Goal: Task Accomplishment & Management: Manage account settings

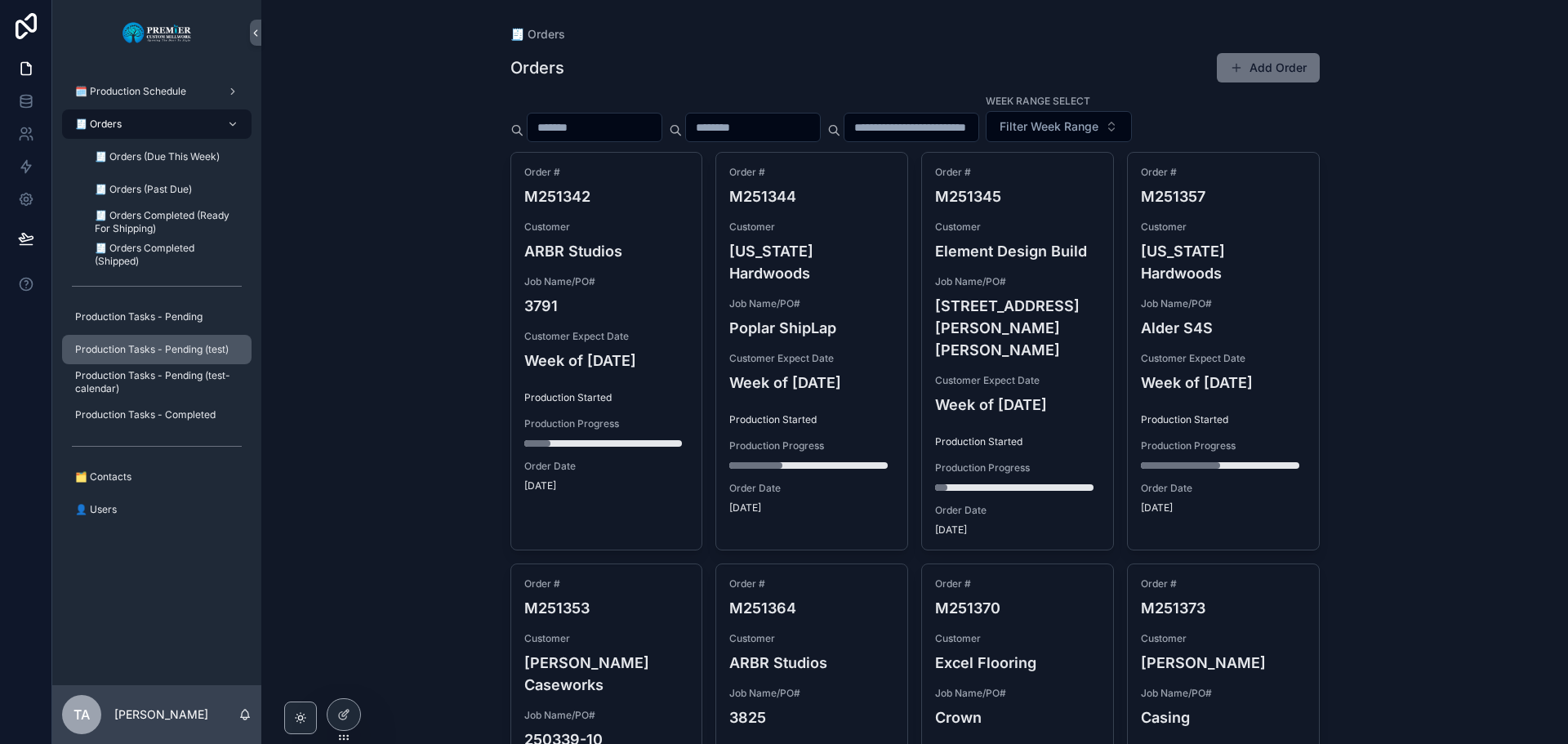
click at [162, 345] on span "Production Tasks - Pending (test)" at bounding box center [152, 350] width 154 height 13
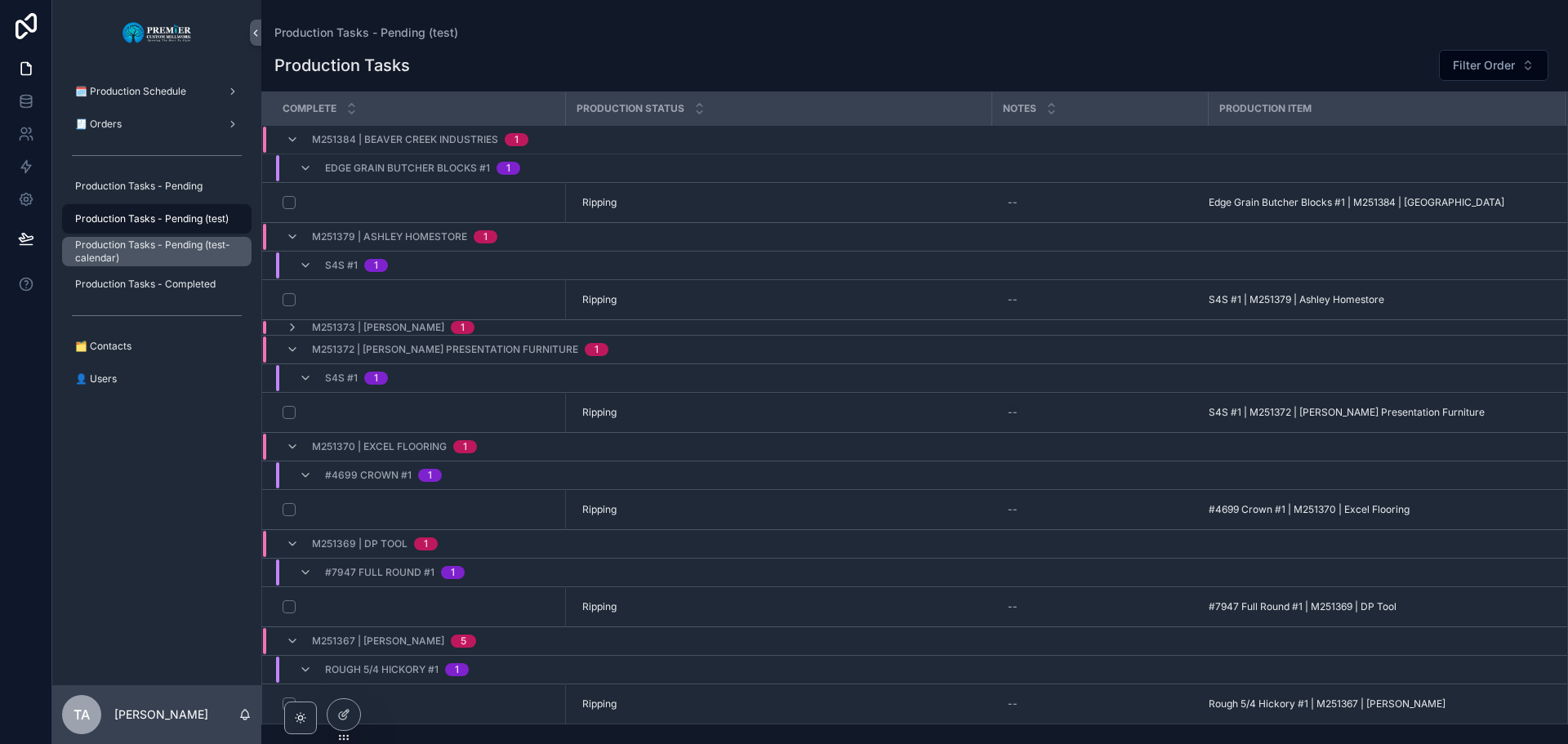
click at [170, 248] on span "Production Tasks - Pending (test- calendar)" at bounding box center [156, 252] width 160 height 26
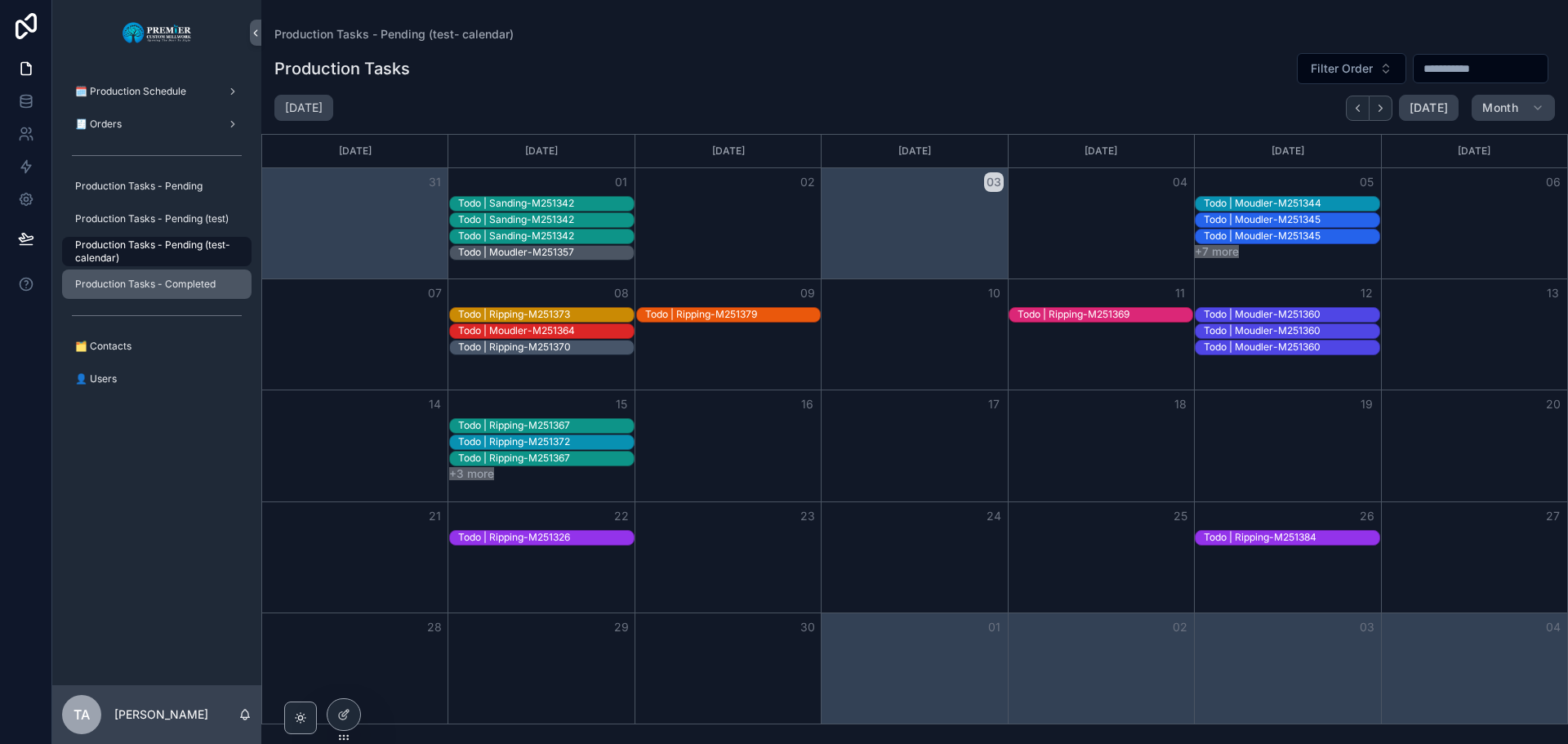
click at [177, 287] on span "Production Tasks - Completed" at bounding box center [145, 284] width 141 height 13
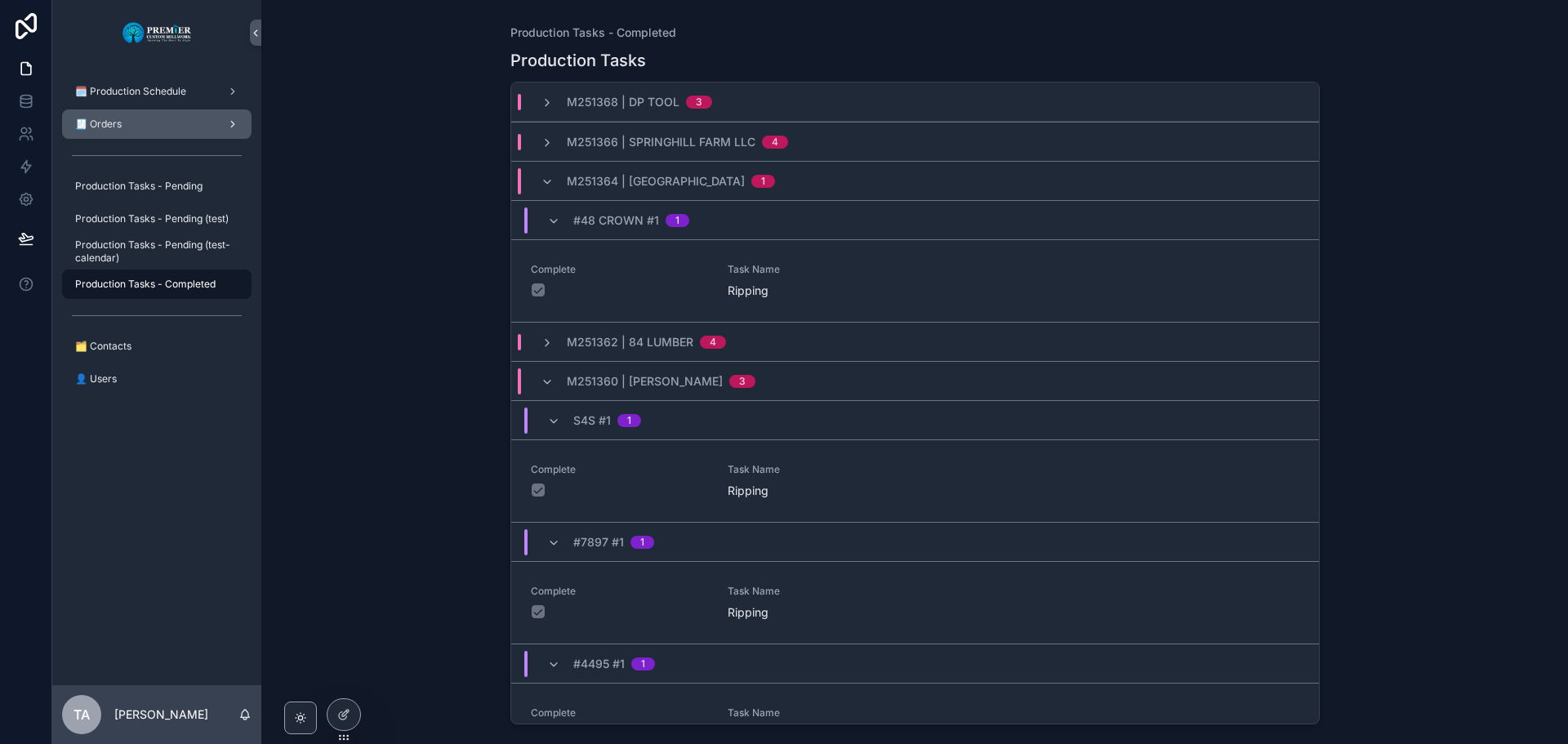
click at [144, 129] on div "🧾 Orders" at bounding box center [157, 124] width 170 height 26
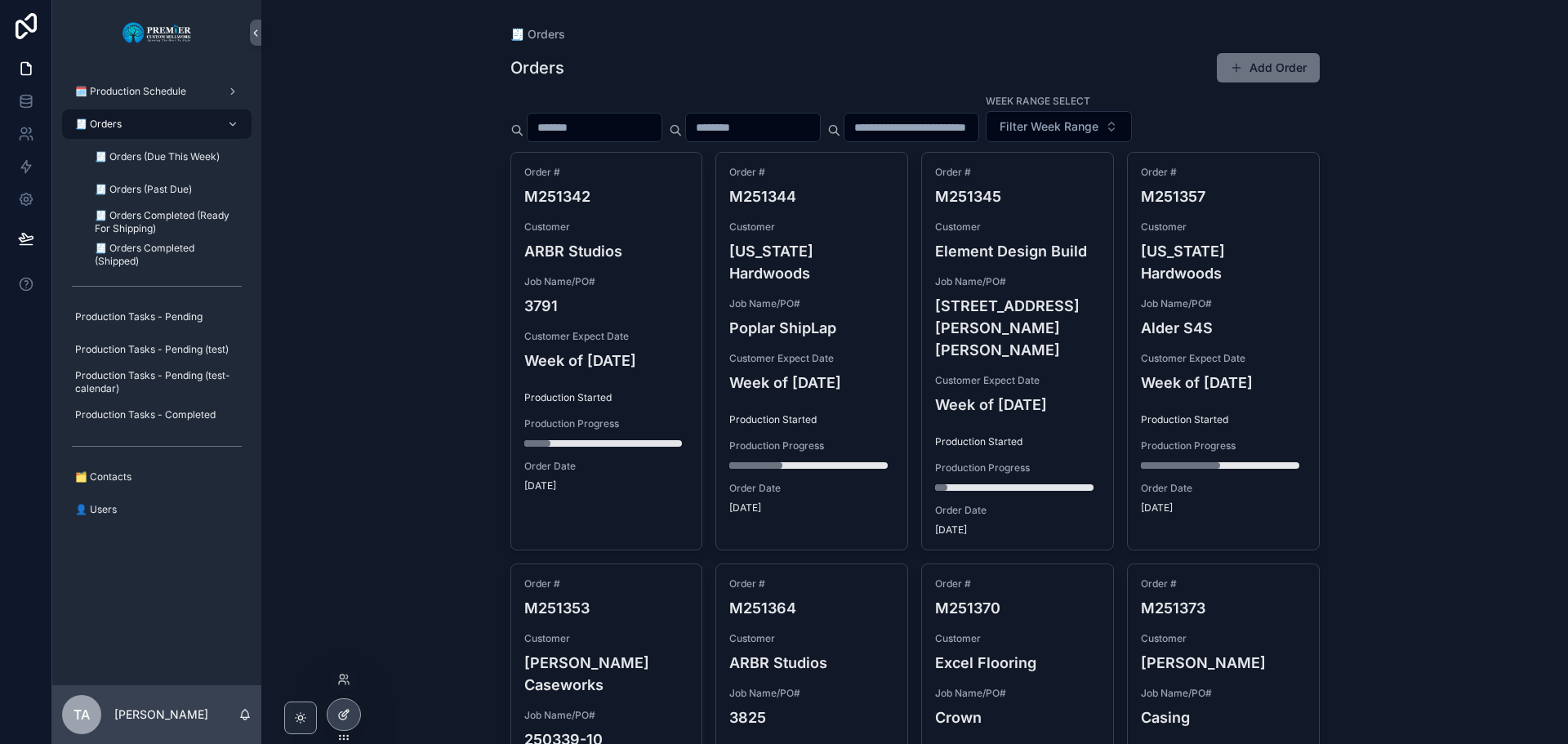
click at [340, 720] on icon at bounding box center [344, 715] width 13 height 13
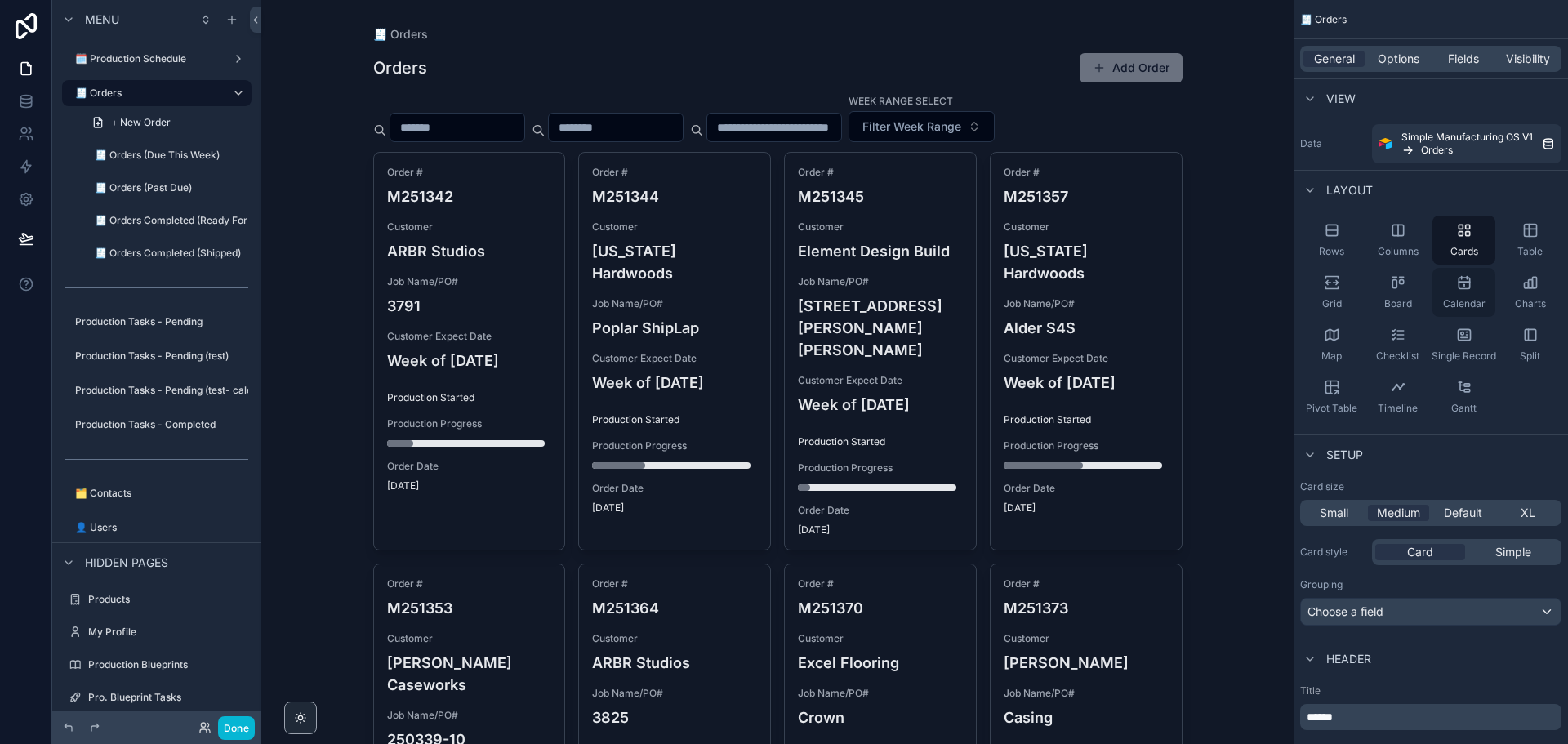
click at [1461, 290] on icon "scrollable content" at bounding box center [1465, 282] width 17 height 17
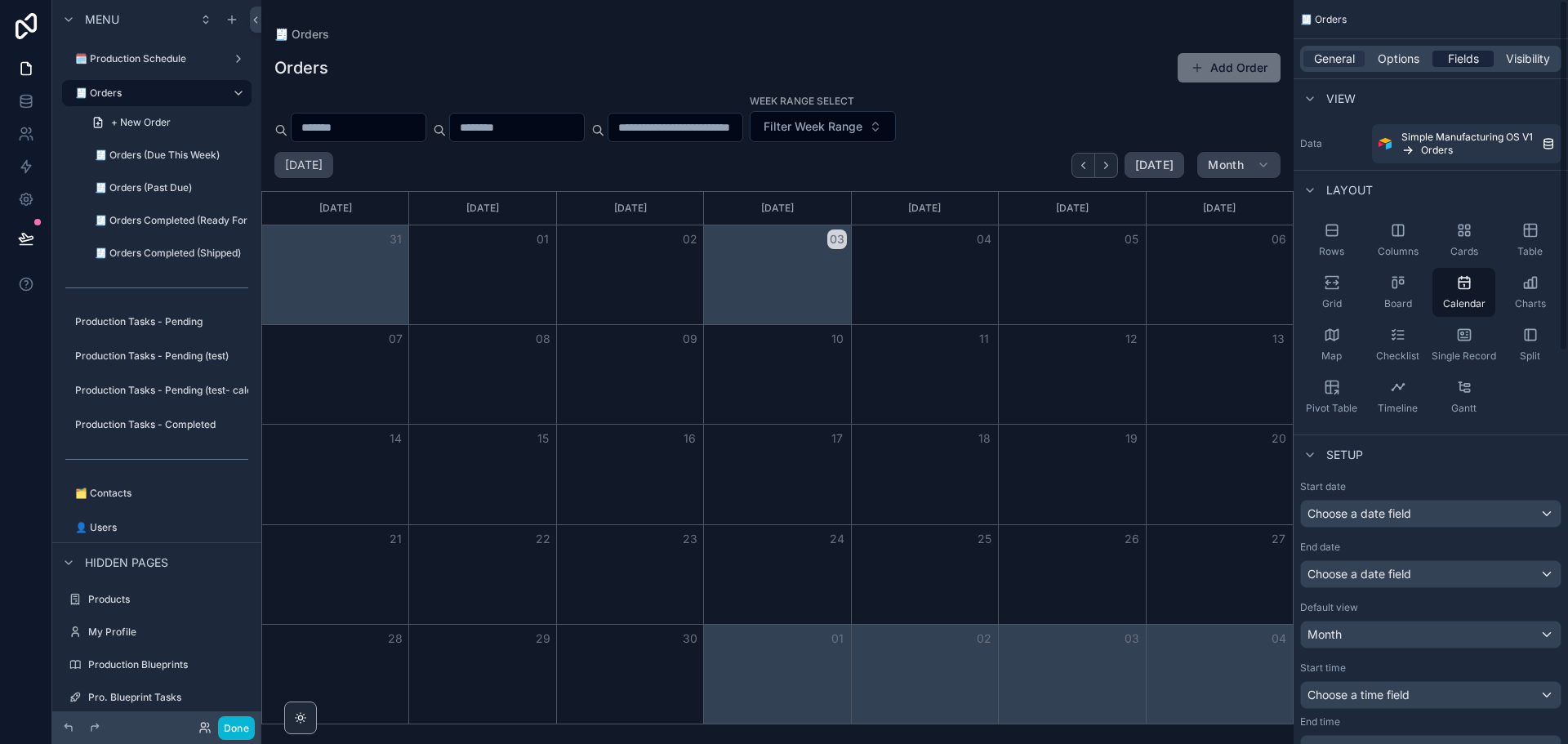
click at [1463, 58] on span "Fields" at bounding box center [1464, 59] width 31 height 17
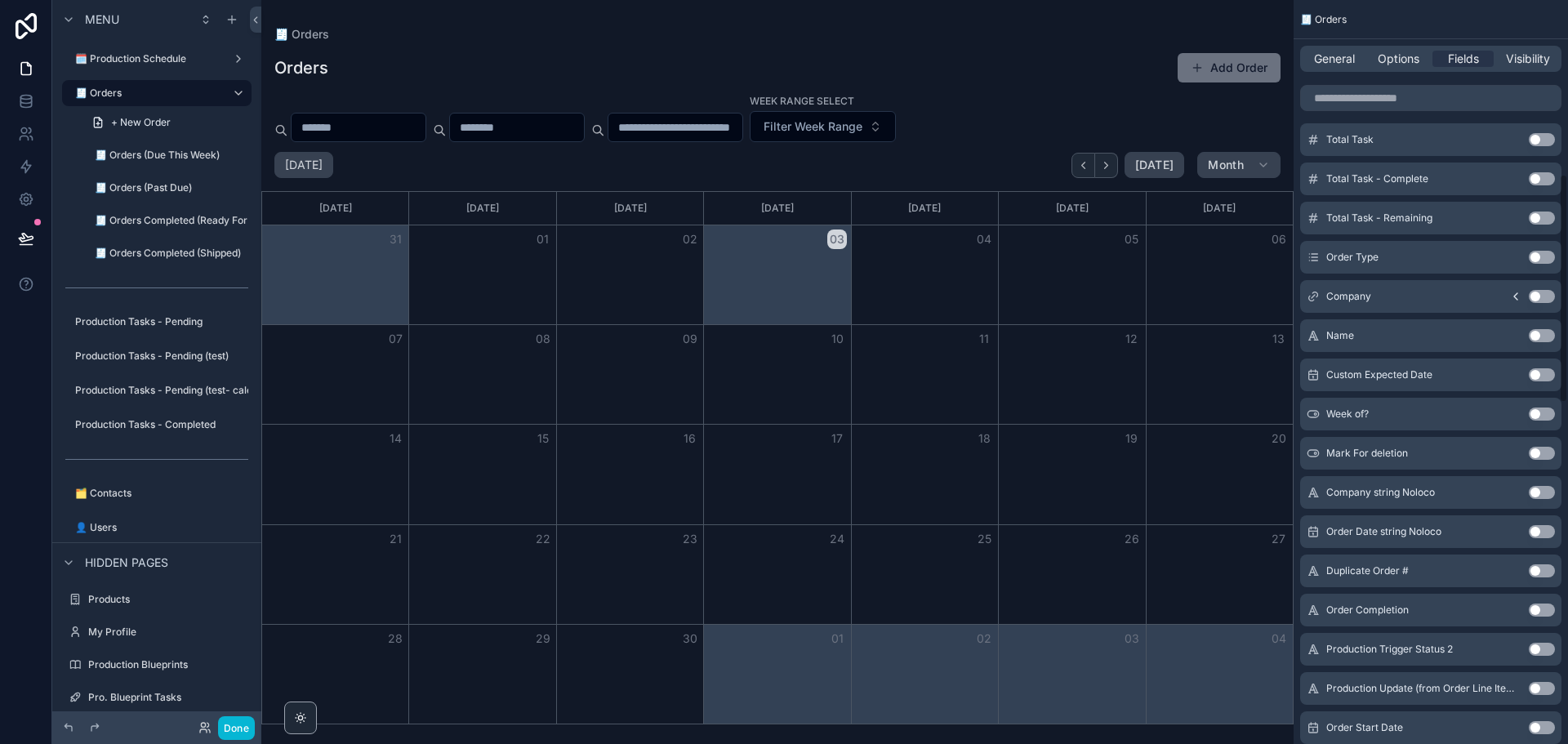
scroll to position [572, 0]
click at [1536, 337] on button "Use setting" at bounding box center [1542, 335] width 26 height 13
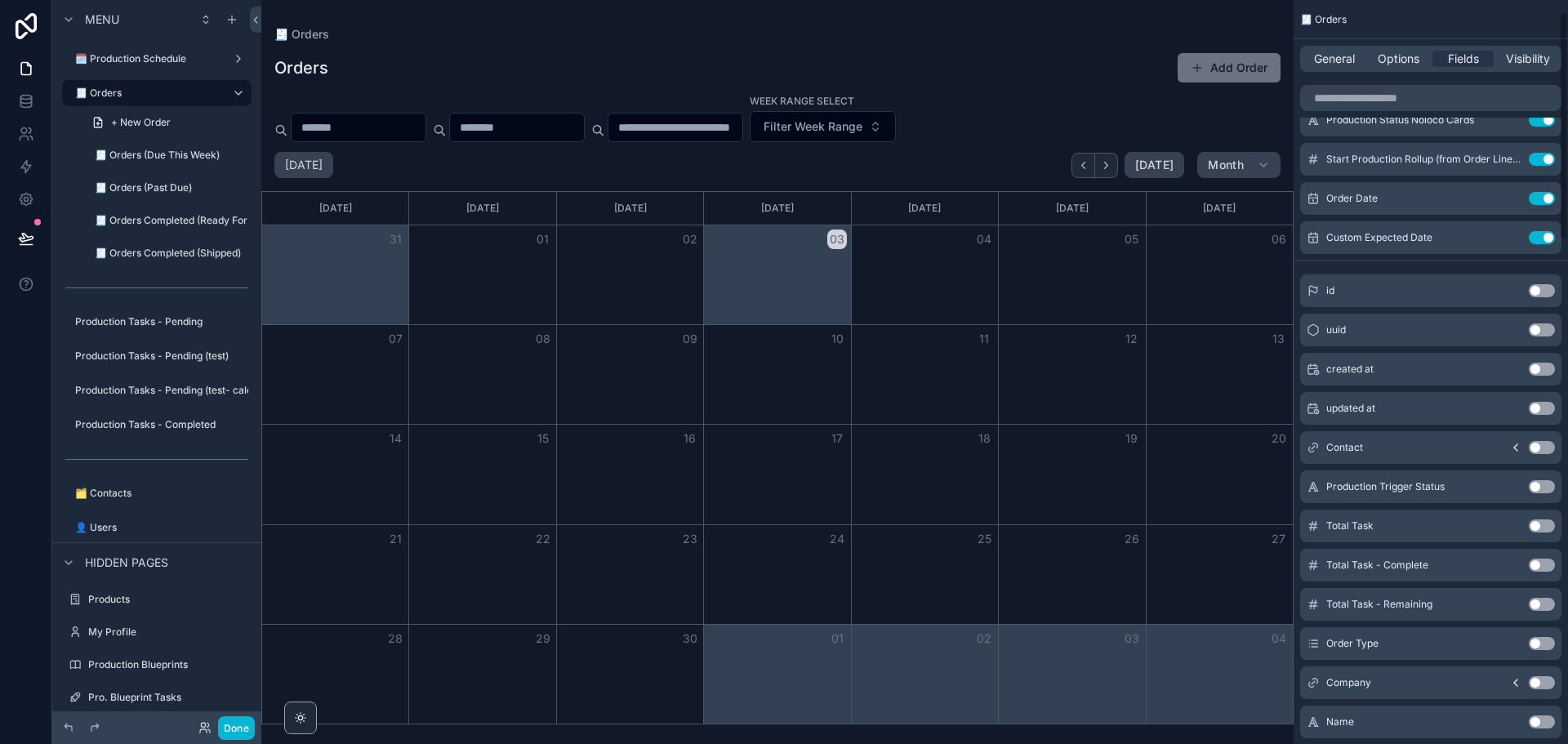
scroll to position [39, 0]
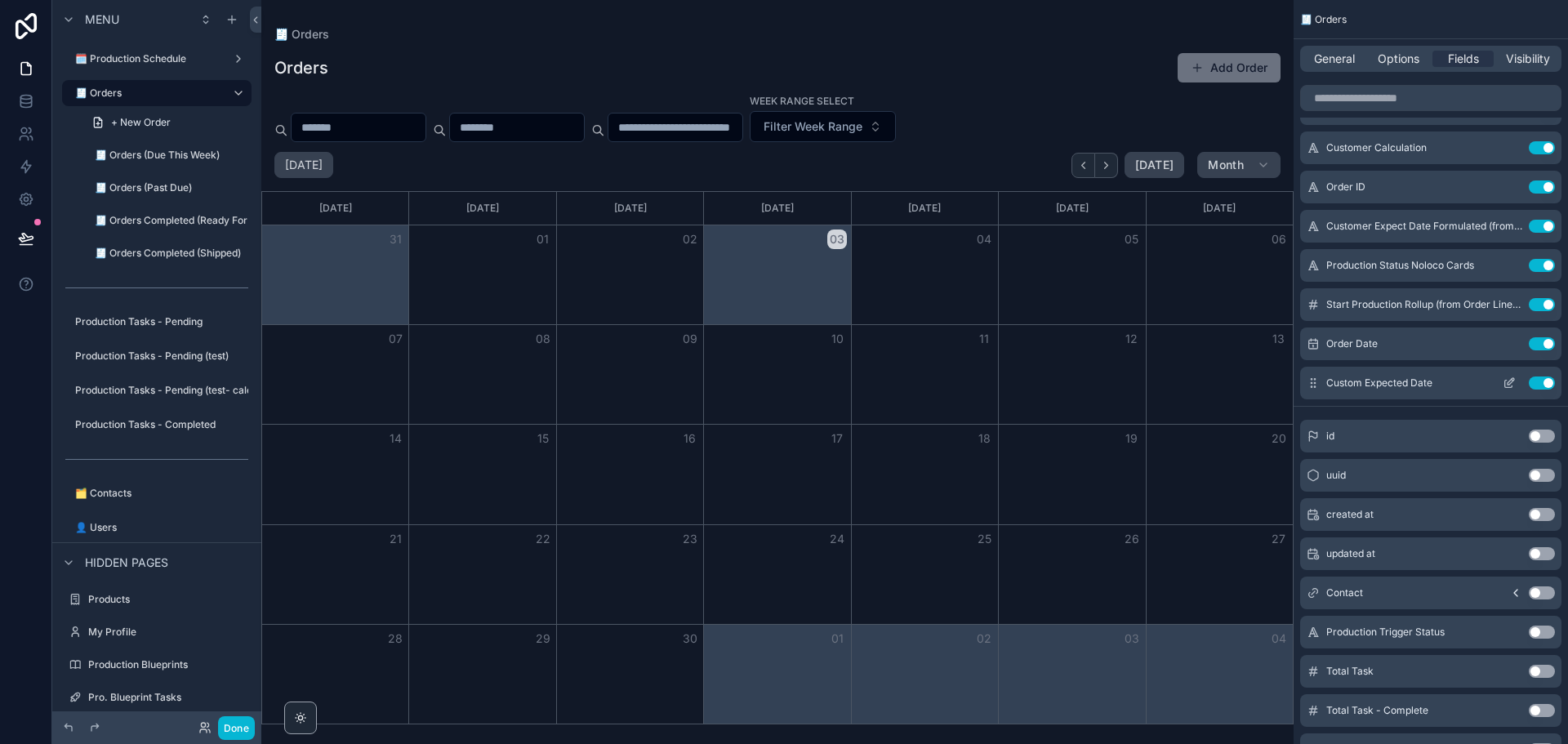
click at [1535, 383] on button "Use setting" at bounding box center [1542, 383] width 26 height 13
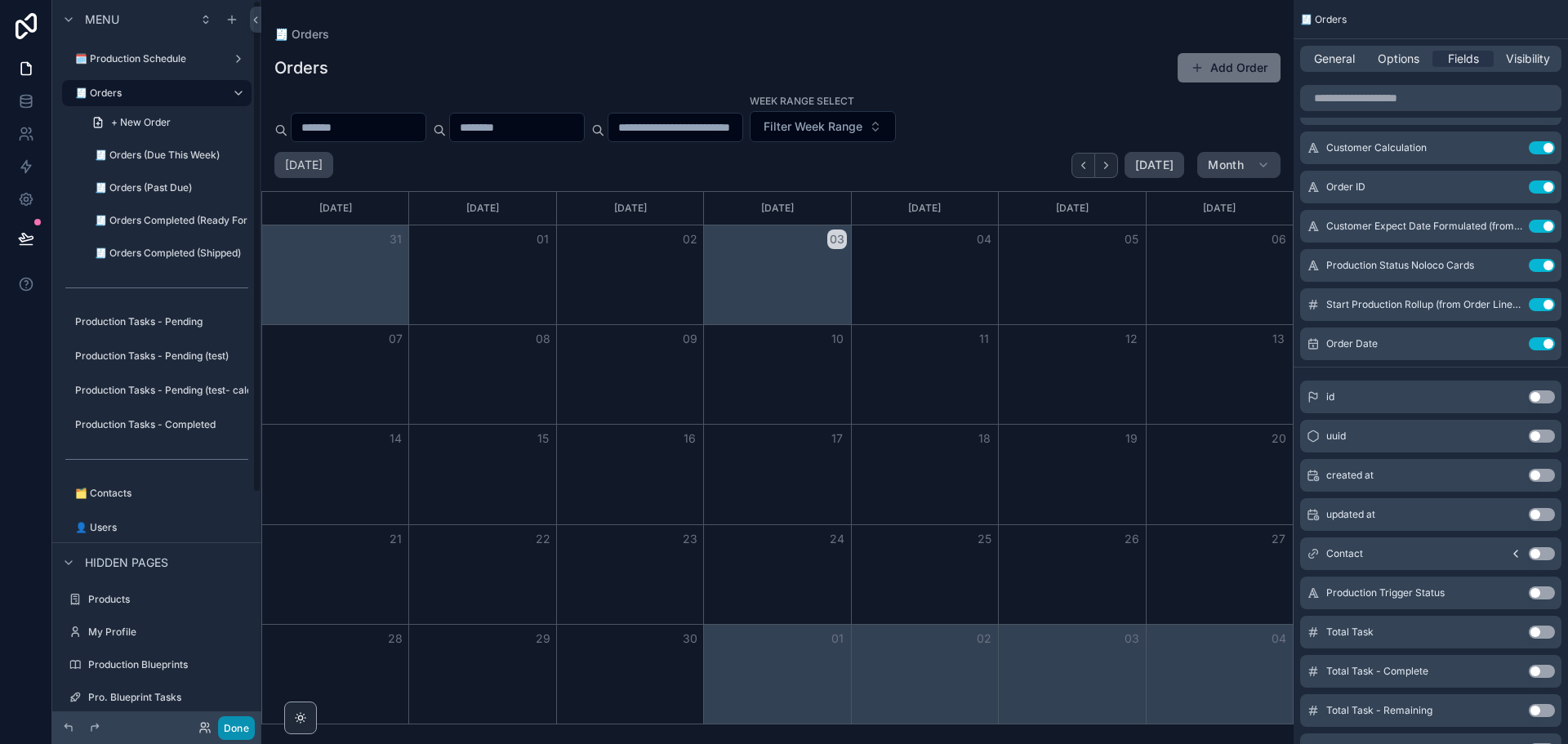
click at [233, 722] on button "Done" at bounding box center [236, 728] width 36 height 23
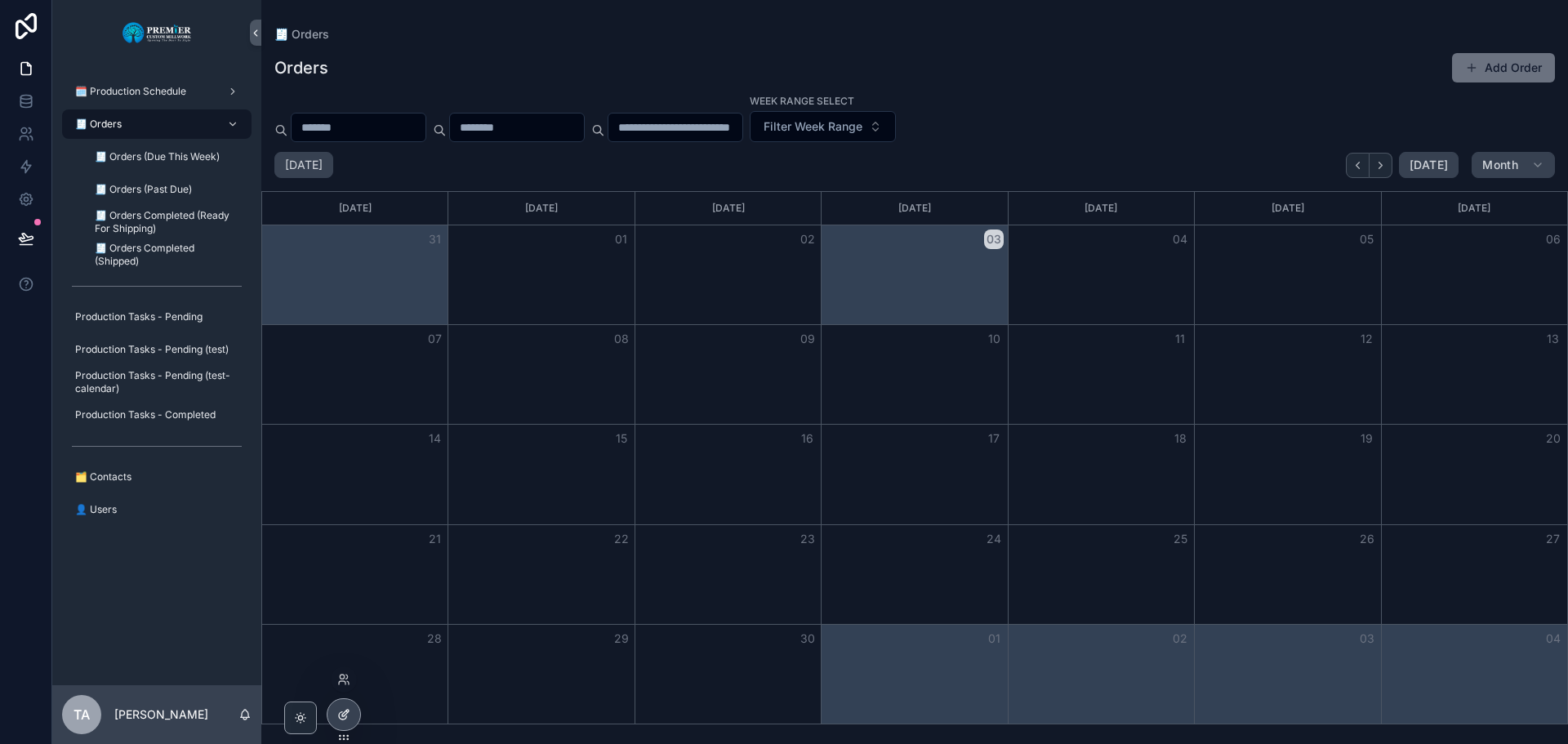
click at [340, 708] on div at bounding box center [343, 714] width 33 height 31
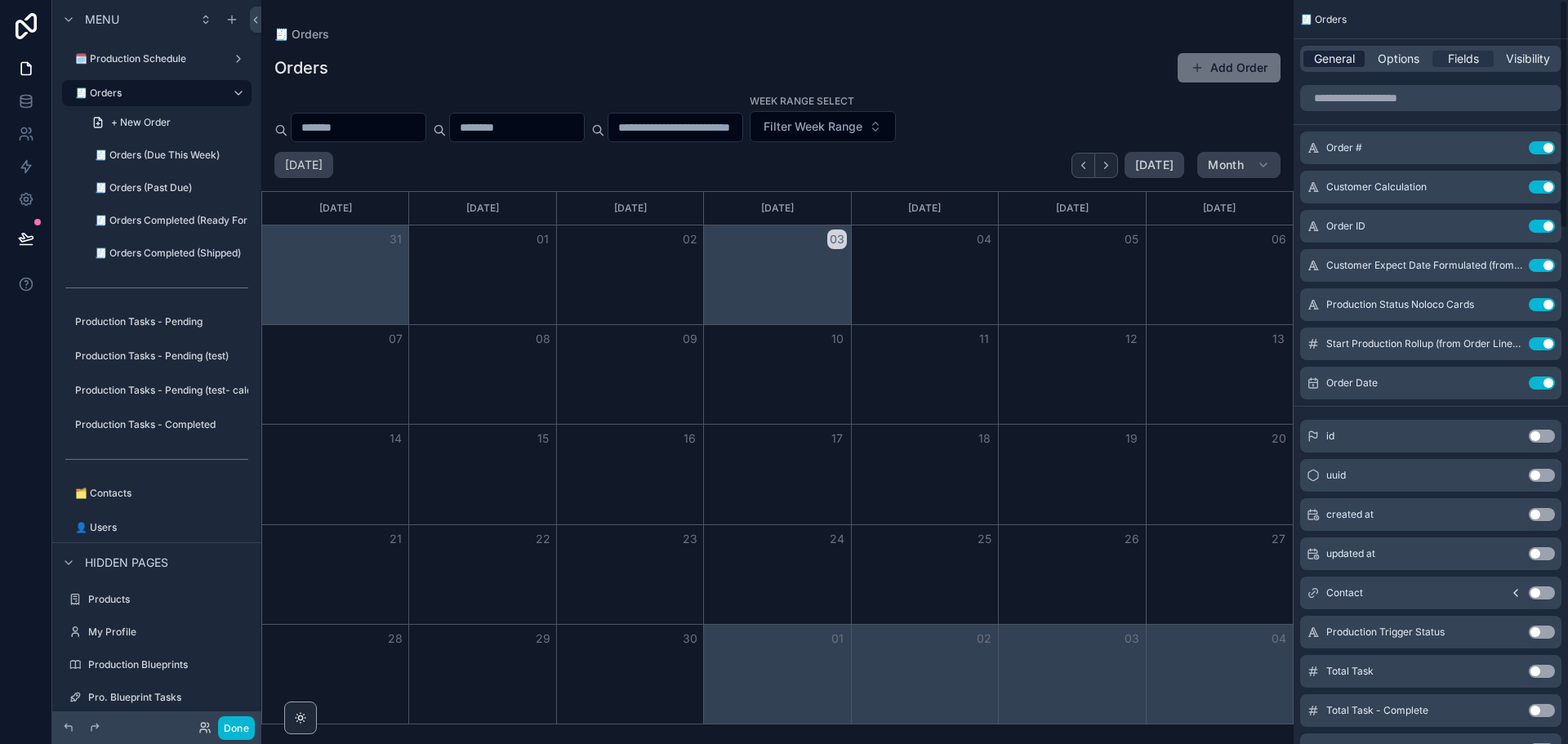
click at [1343, 62] on span "General" at bounding box center [1335, 59] width 41 height 17
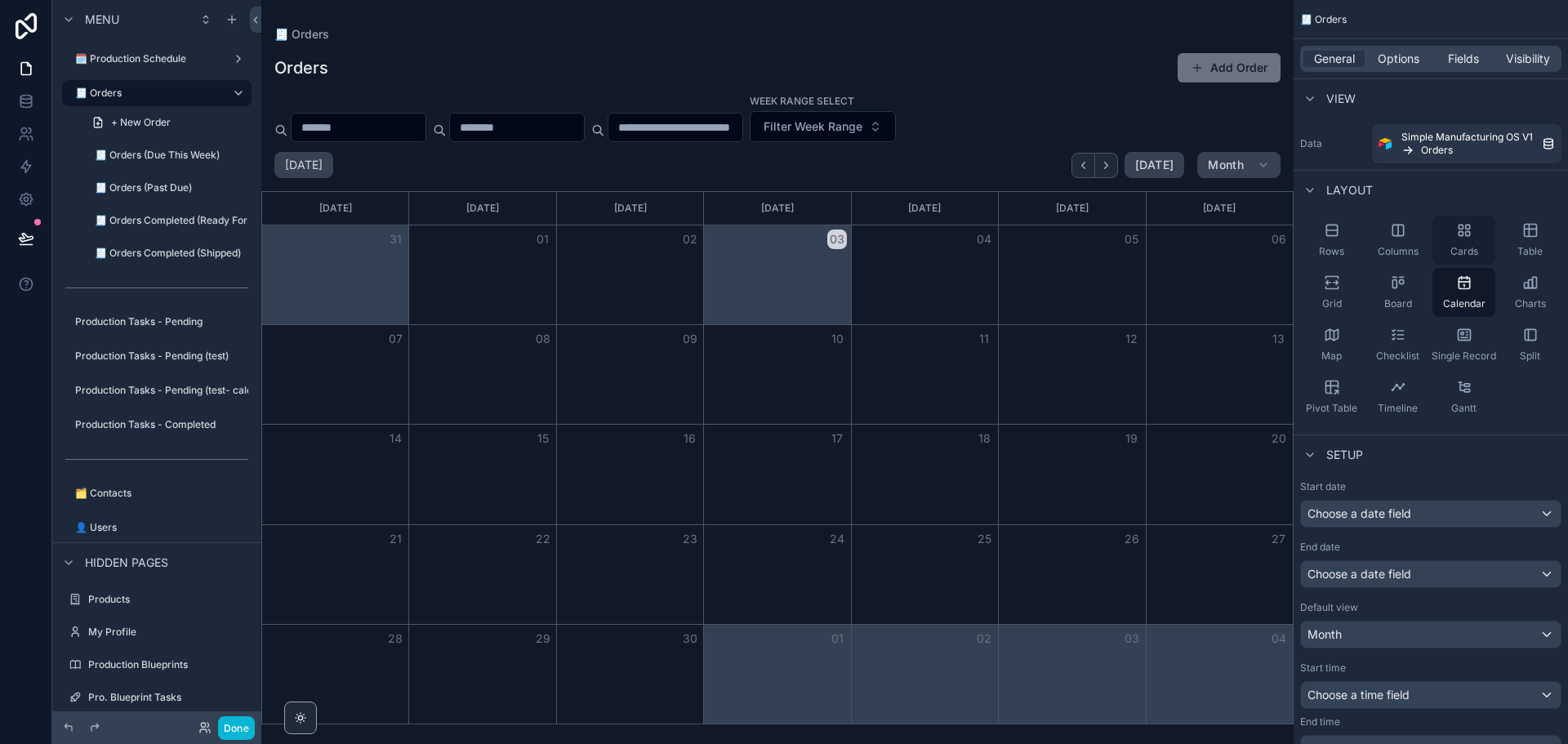
click at [1456, 241] on div "Cards" at bounding box center [1464, 240] width 62 height 49
